Goal: Task Accomplishment & Management: Complete application form

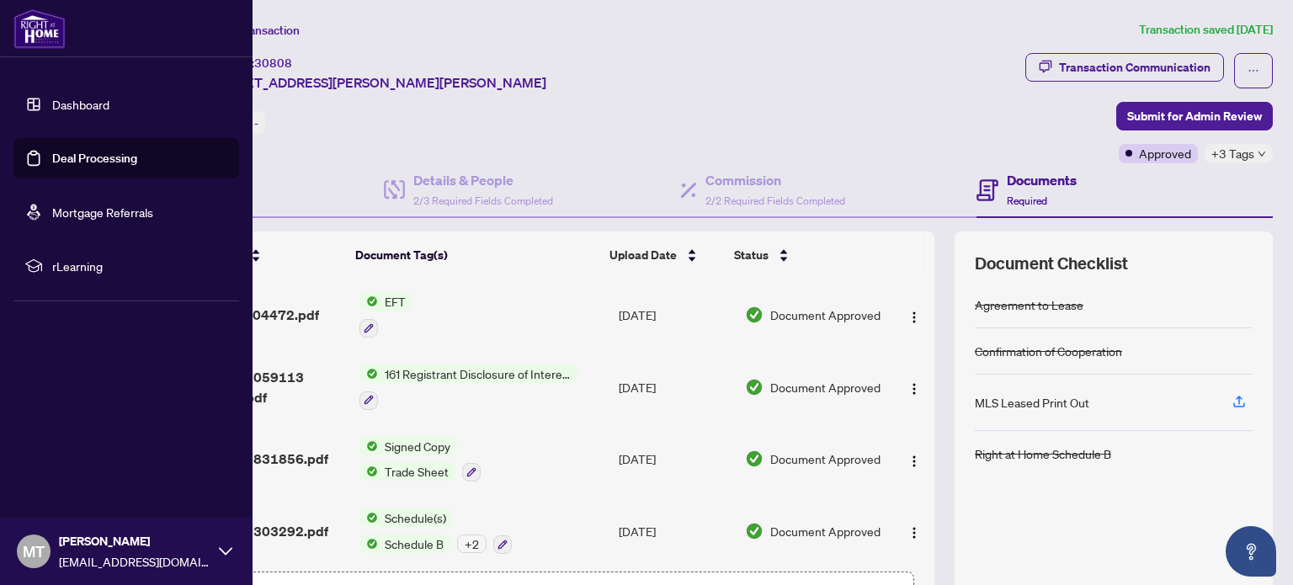
click at [77, 106] on link "Dashboard" at bounding box center [80, 104] width 57 height 15
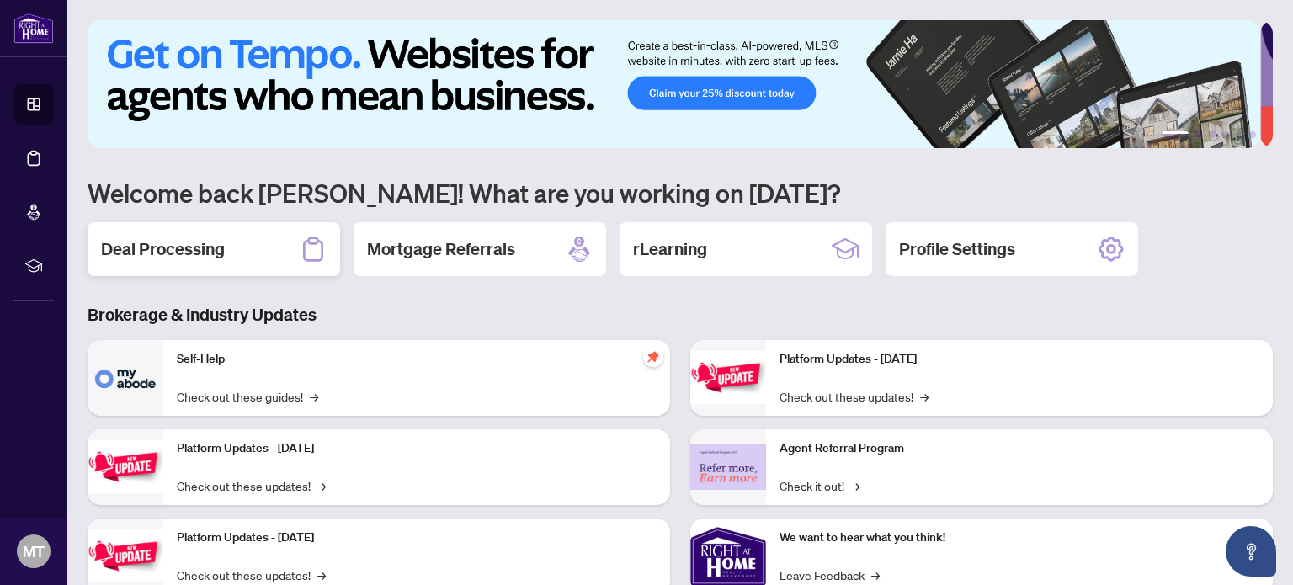
click at [230, 250] on div "Deal Processing" at bounding box center [214, 249] width 252 height 54
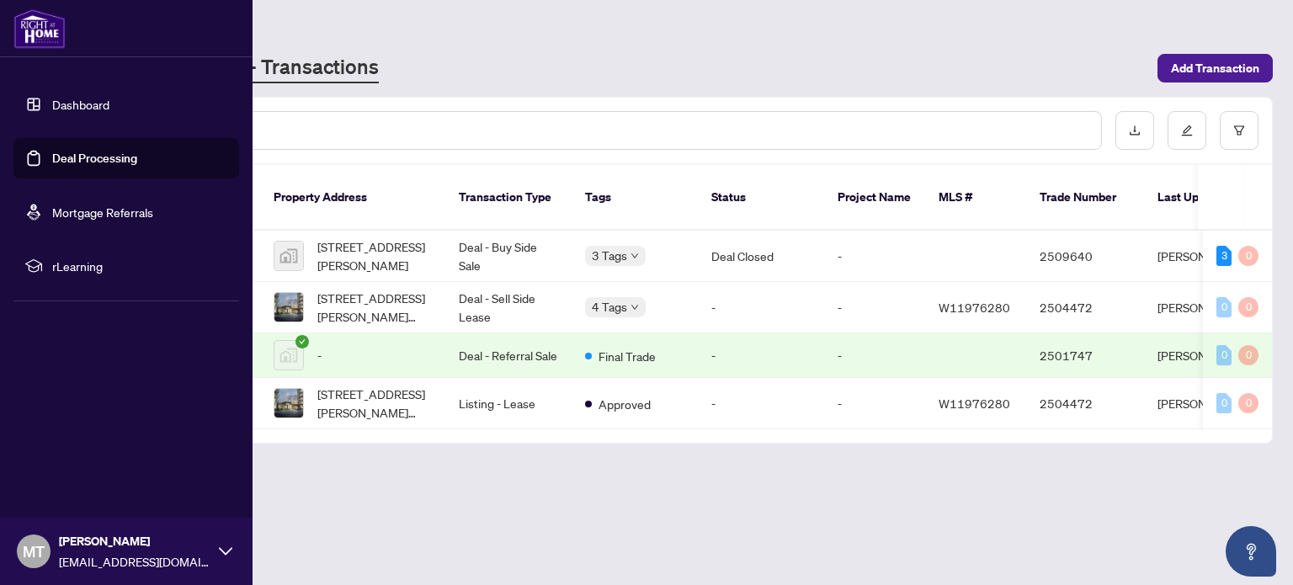
click at [65, 162] on link "Deal Processing" at bounding box center [94, 158] width 85 height 15
click at [102, 161] on link "Deal Processing" at bounding box center [94, 158] width 85 height 15
click at [77, 104] on link "Dashboard" at bounding box center [80, 104] width 57 height 15
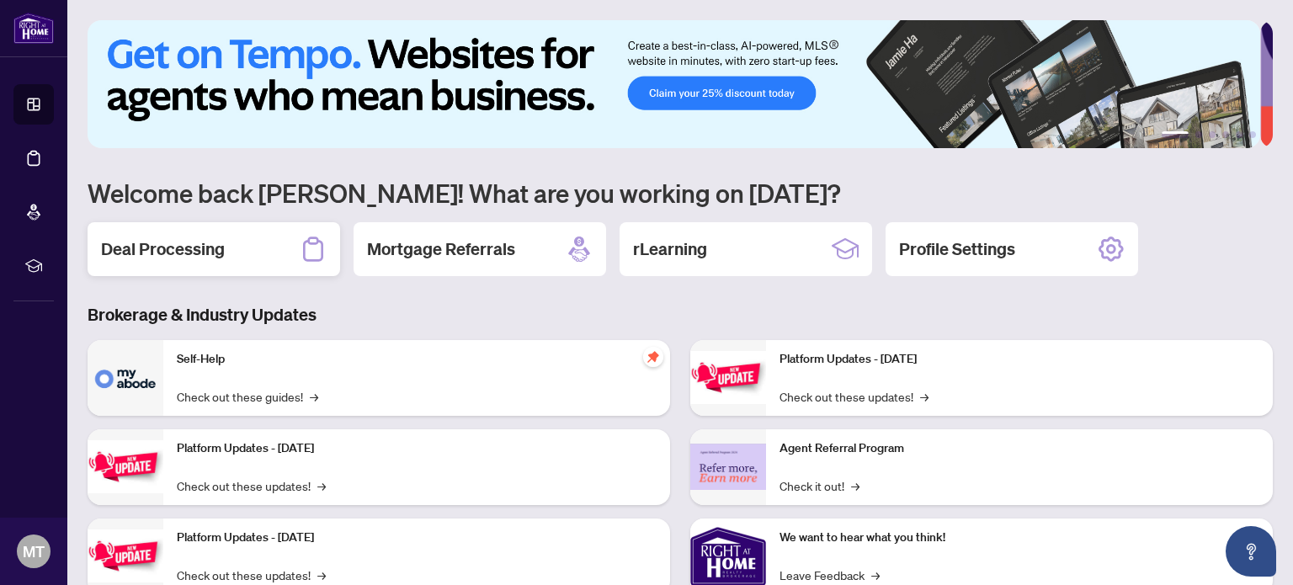
click at [247, 255] on div "Deal Processing" at bounding box center [214, 249] width 252 height 54
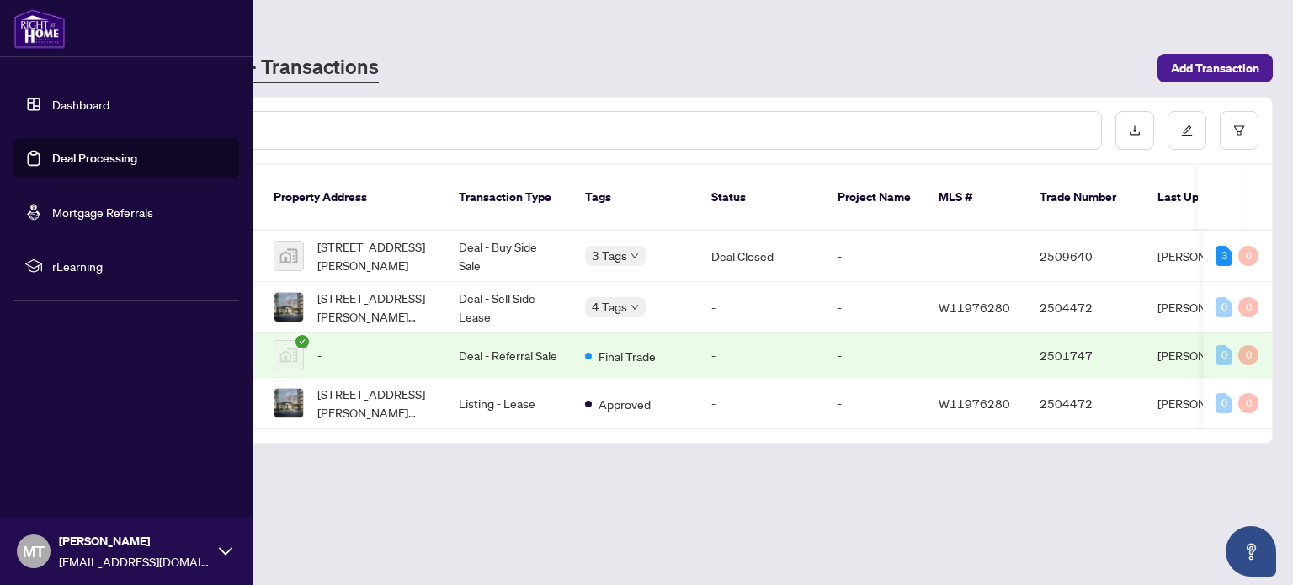
click at [81, 105] on link "Dashboard" at bounding box center [80, 104] width 57 height 15
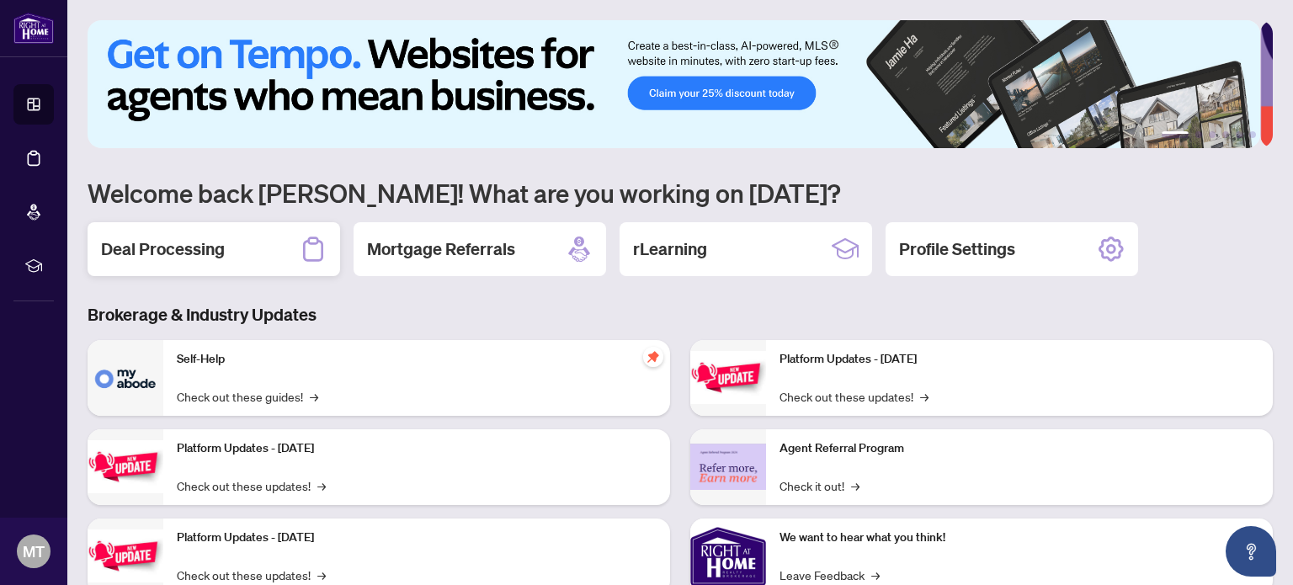
click at [277, 257] on div "Deal Processing" at bounding box center [214, 249] width 252 height 54
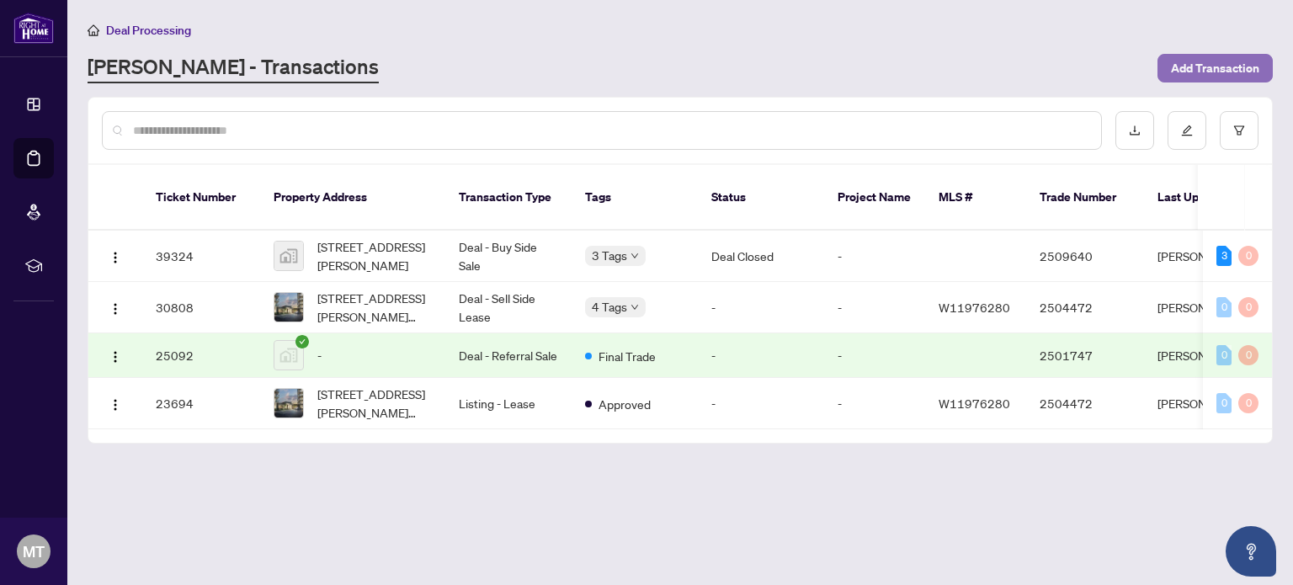
click at [1230, 64] on span "Add Transaction" at bounding box center [1215, 68] width 88 height 27
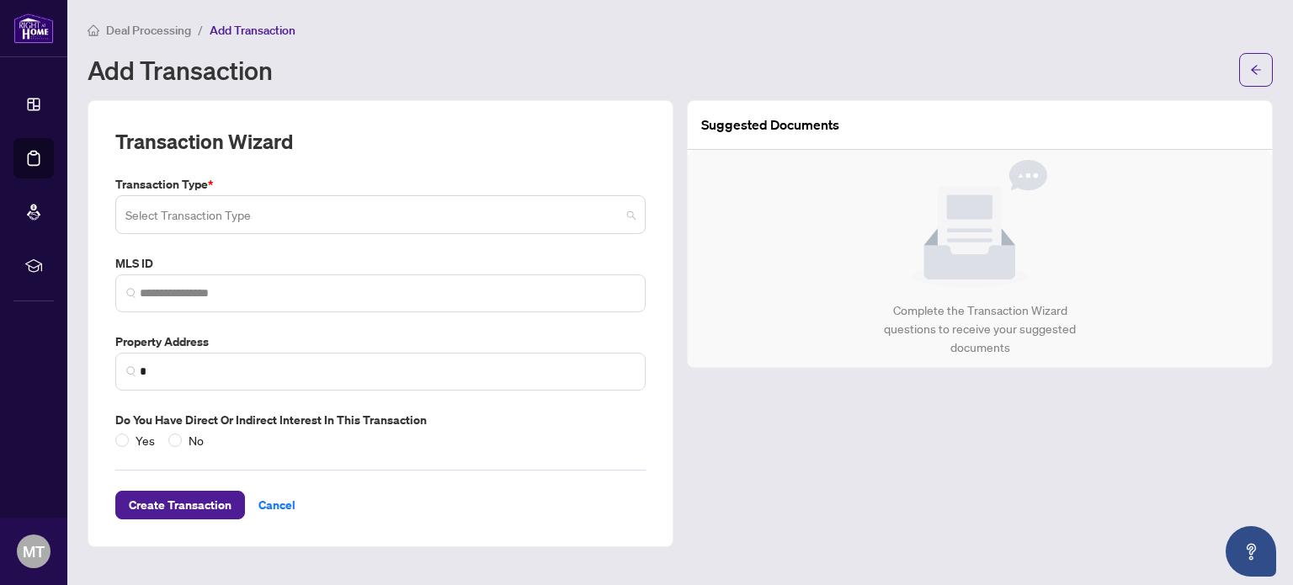
click at [233, 211] on input "search" at bounding box center [372, 217] width 495 height 37
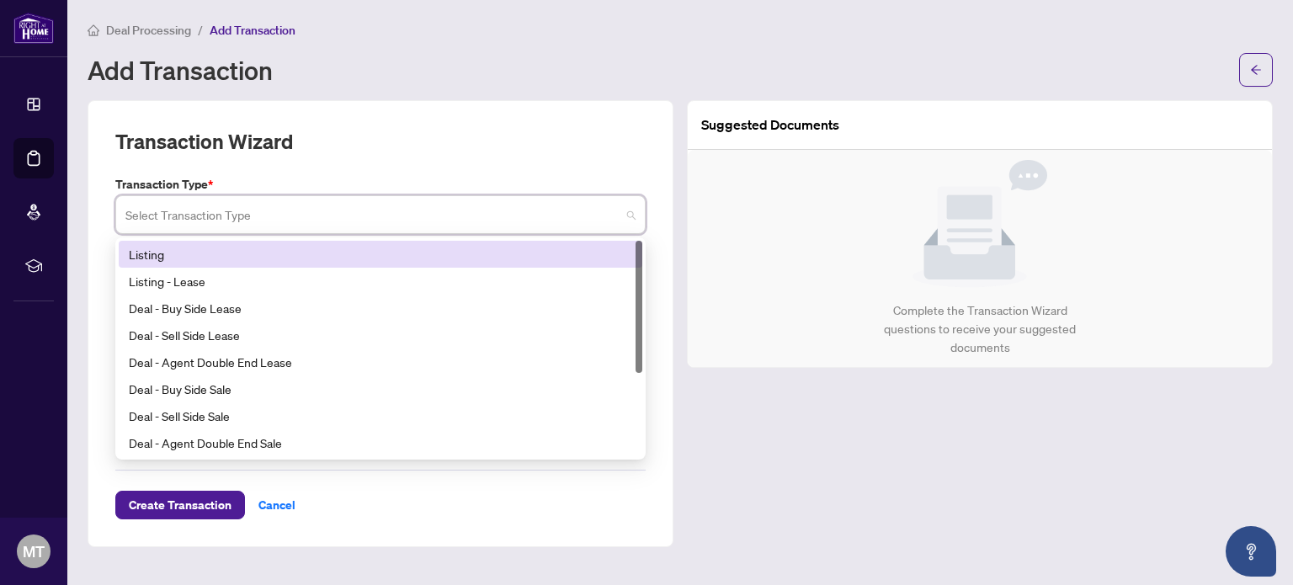
click at [202, 252] on div "Listing" at bounding box center [380, 254] width 503 height 19
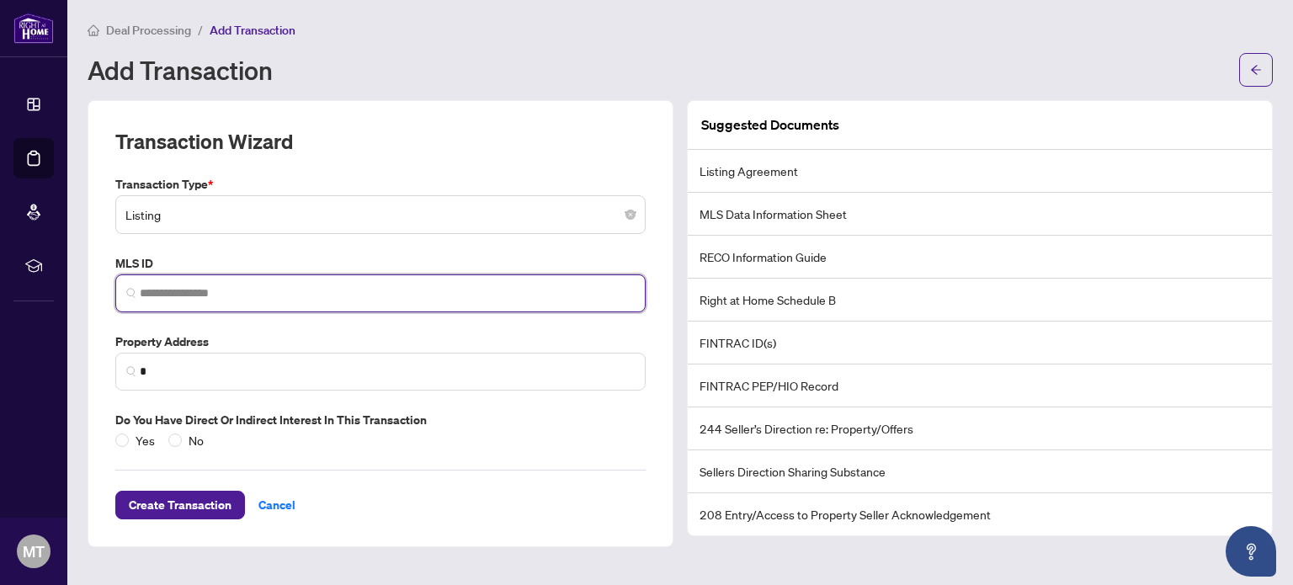
click at [177, 293] on input "search" at bounding box center [387, 293] width 495 height 18
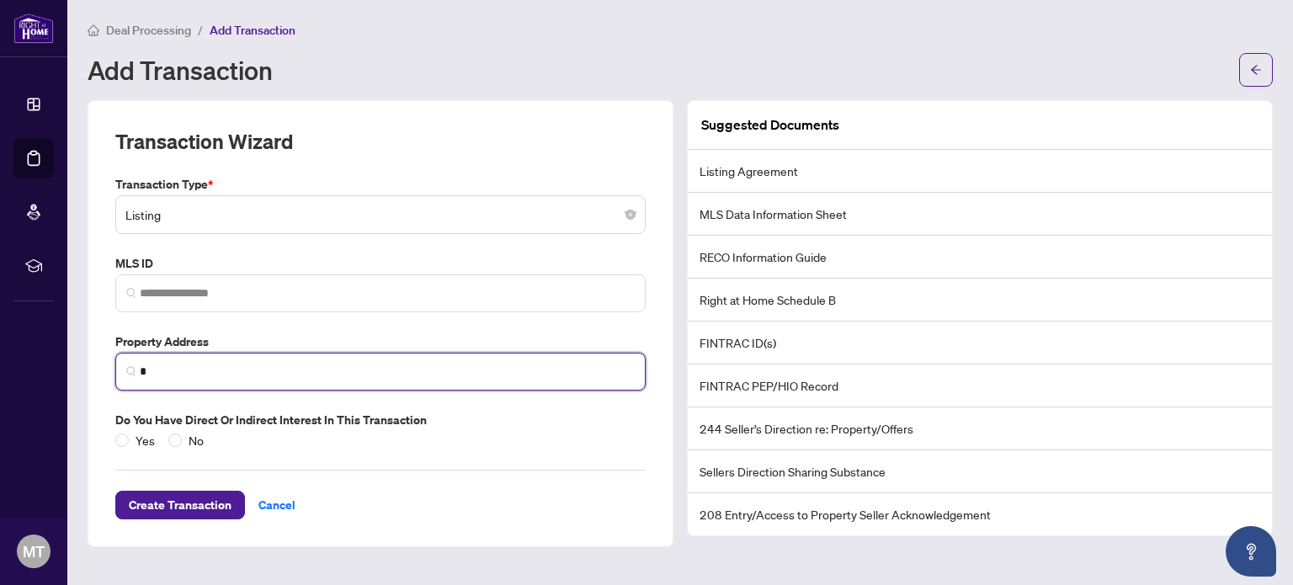
click at [162, 370] on input "*" at bounding box center [387, 372] width 495 height 18
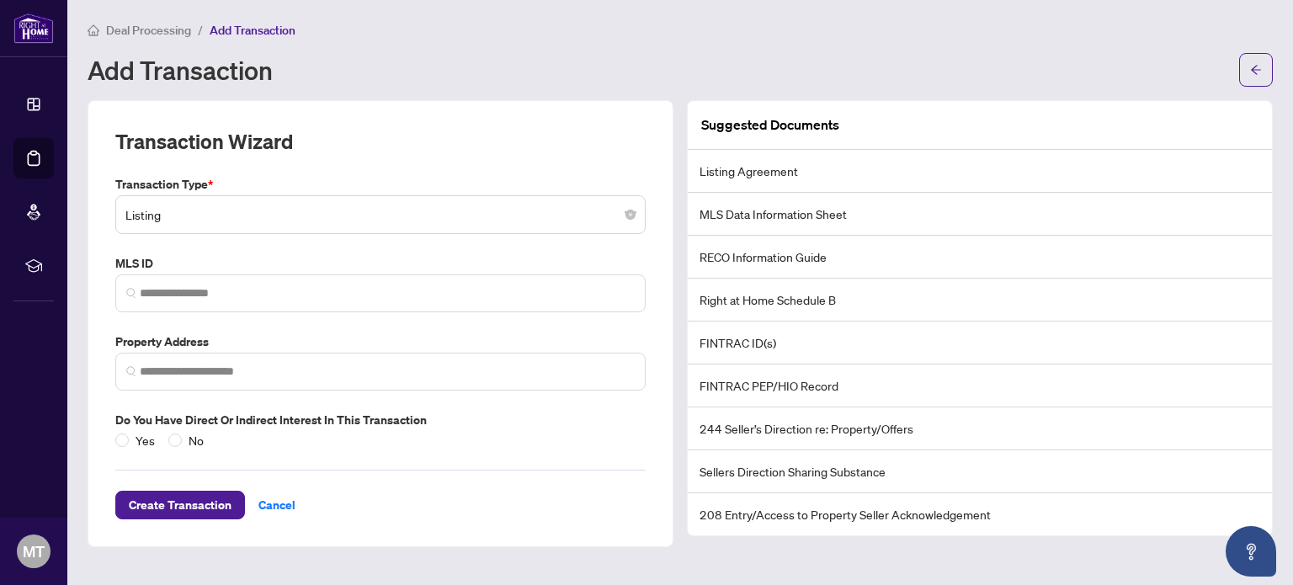
click at [355, 122] on div "Transaction Wizard Transaction Type * Listing 13 14 Listing Listing - Lease Dea…" at bounding box center [381, 323] width 586 height 447
